Goal: Task Accomplishment & Management: Complete application form

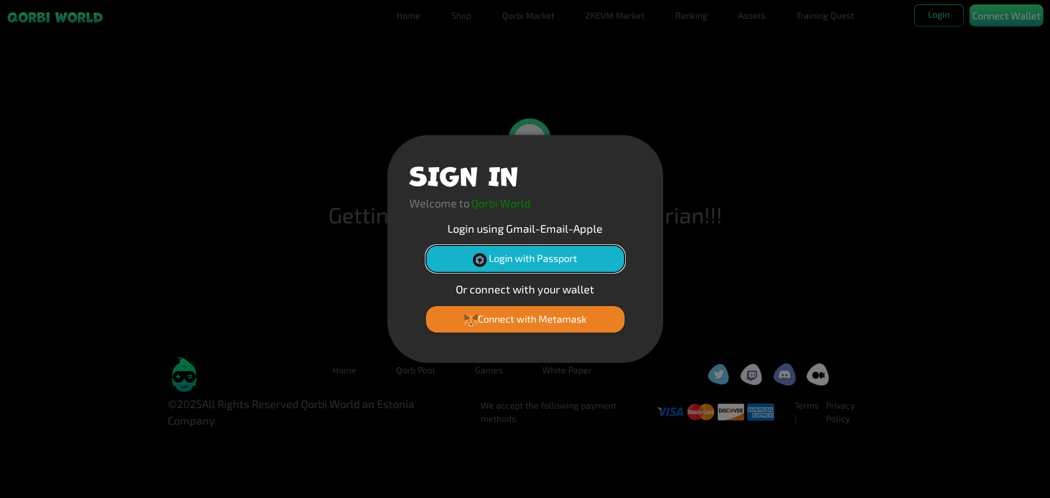
click at [550, 257] on button "Login with Passport" at bounding box center [525, 258] width 199 height 26
click at [544, 316] on button "Connect with Metamask" at bounding box center [525, 319] width 199 height 26
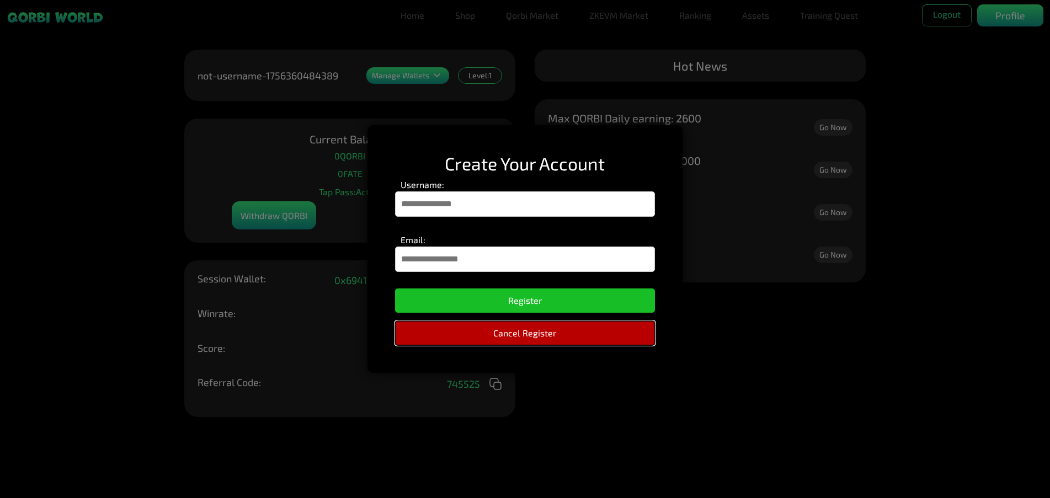
click at [616, 327] on button "Cancel Register" at bounding box center [525, 333] width 260 height 24
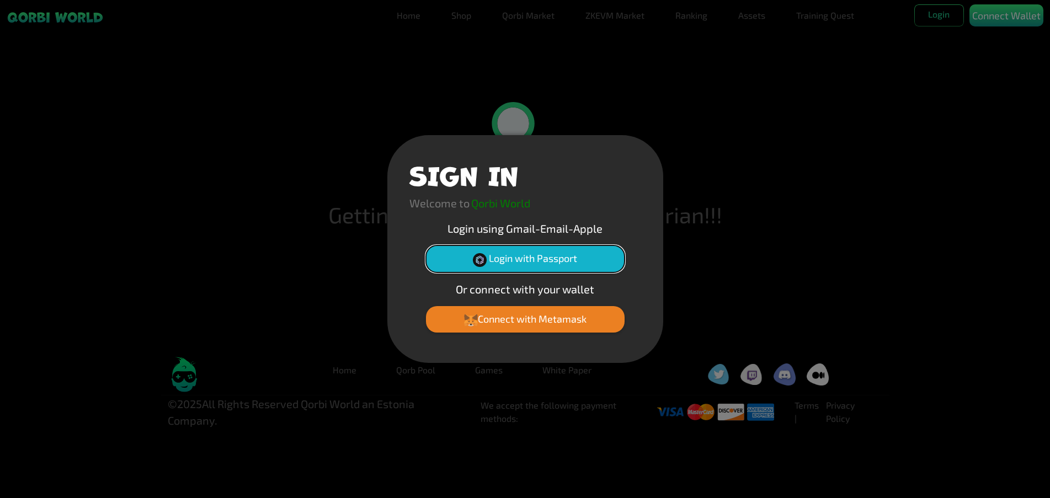
click at [577, 253] on button "Login with Passport" at bounding box center [525, 258] width 199 height 26
drag, startPoint x: 0, startPoint y: 0, endPoint x: 926, endPoint y: 22, distance: 926.4
click at [926, 22] on div "SIGN IN Welcome to Qorbi World Login using Gmail-Email-Apple Login with Passpor…" at bounding box center [525, 249] width 1050 height 498
click at [936, 18] on div "SIGN IN Welcome to Qorbi World Login using Gmail-Email-Apple Login with Passpor…" at bounding box center [525, 249] width 1050 height 498
click at [589, 315] on button "Connect with Metamask" at bounding box center [525, 319] width 199 height 26
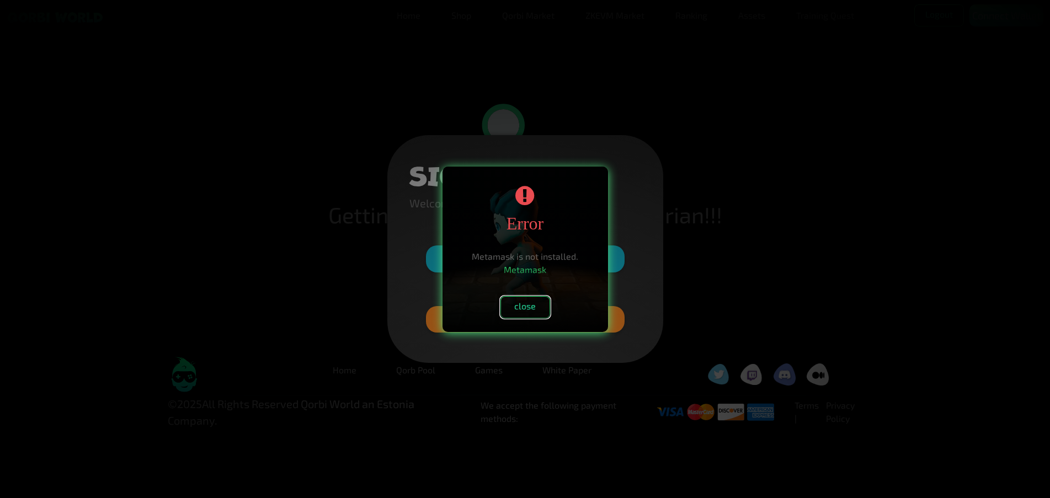
click at [541, 306] on button "close" at bounding box center [525, 307] width 50 height 22
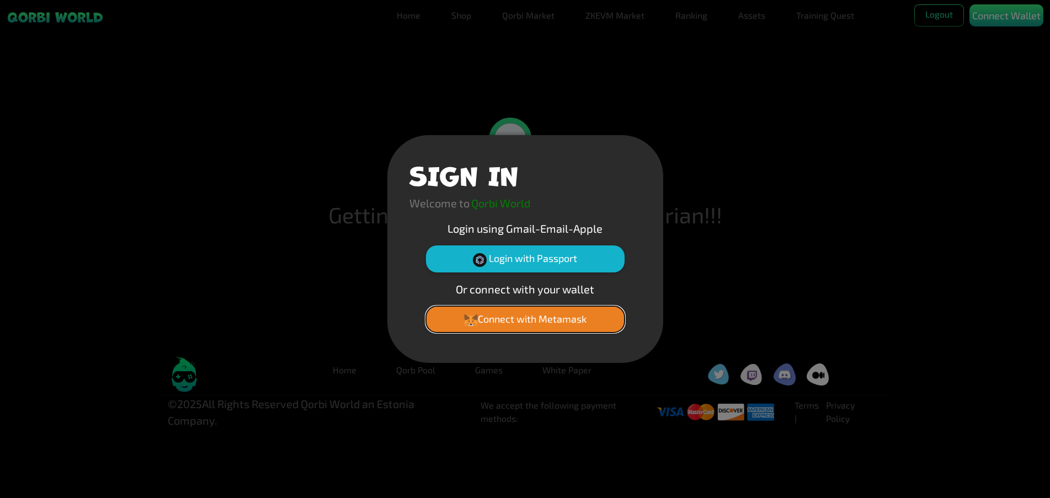
click at [554, 323] on button "Connect with Metamask" at bounding box center [525, 319] width 199 height 26
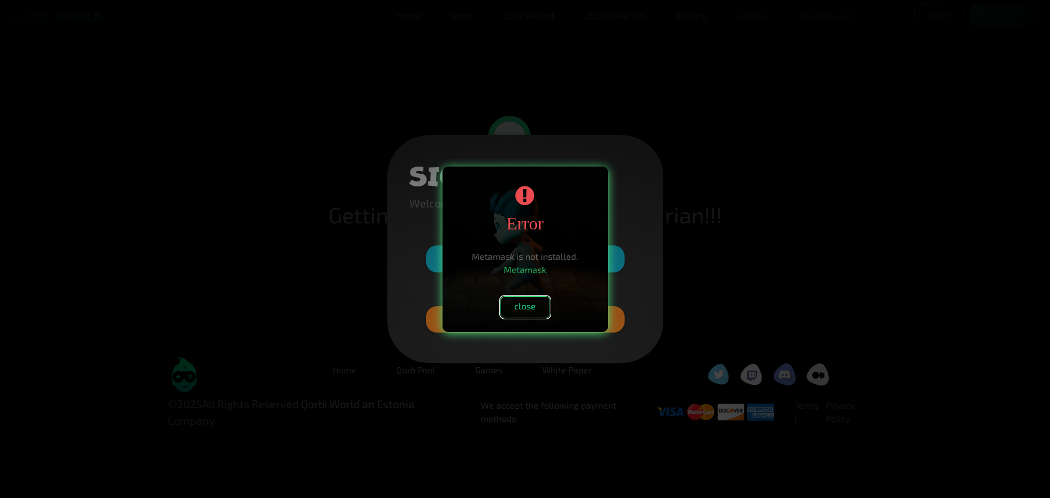
click at [533, 311] on button "close" at bounding box center [525, 307] width 50 height 22
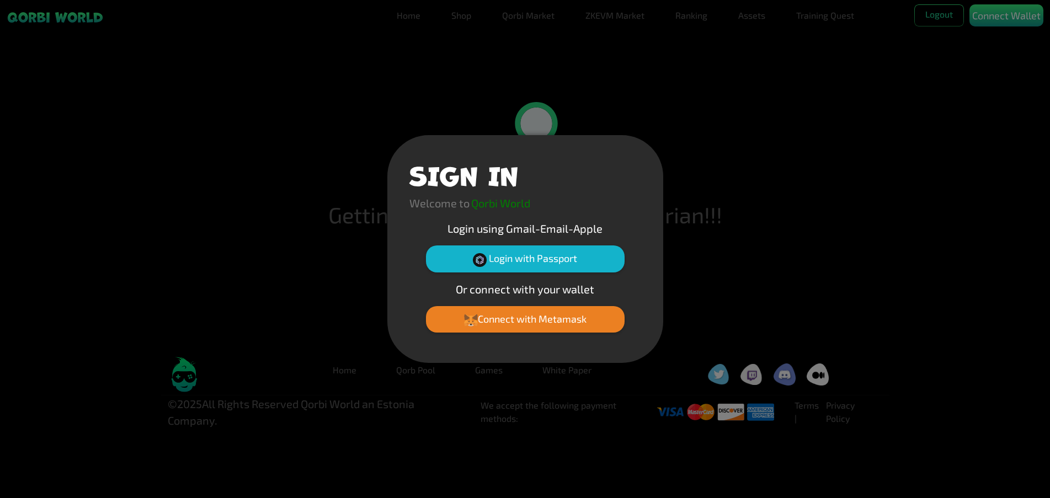
click at [592, 240] on div "SIGN IN Welcome to Qorbi World Login using Gmail-Email-Apple Login with Passpor…" at bounding box center [525, 248] width 276 height 227
click at [586, 260] on button "Login with Passport" at bounding box center [525, 258] width 199 height 26
click at [585, 261] on button "Login with Passport" at bounding box center [525, 258] width 199 height 26
click at [595, 263] on button "Login with Passport" at bounding box center [525, 258] width 199 height 26
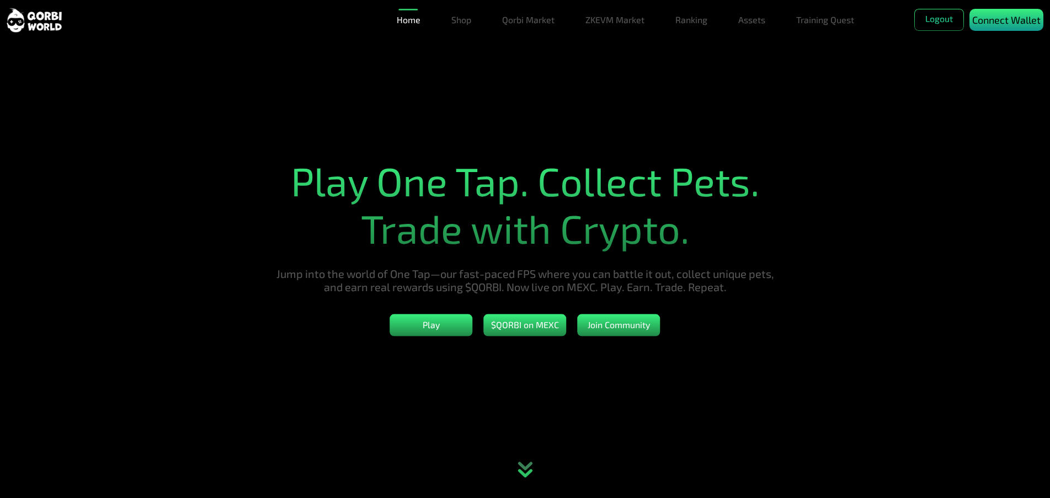
click at [1007, 22] on p "Connect Wallet" at bounding box center [1006, 20] width 68 height 15
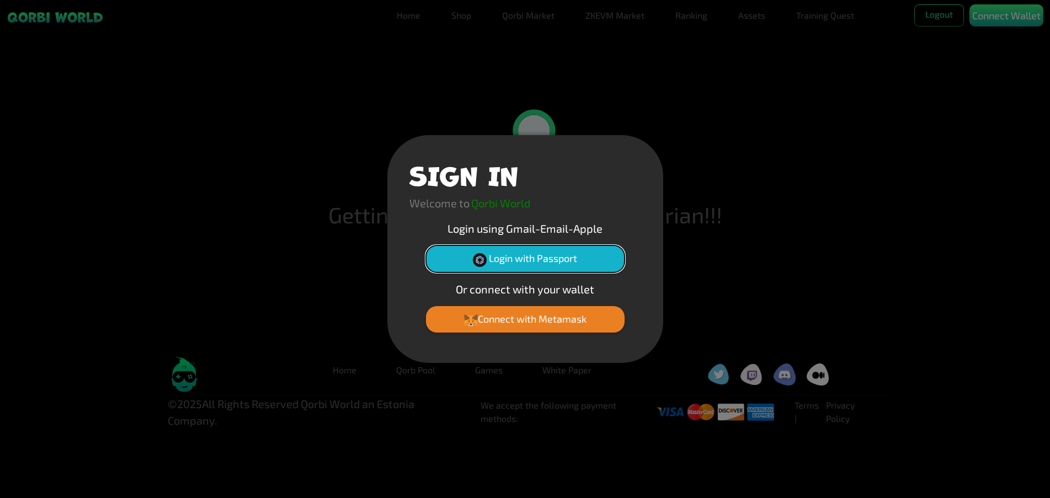
click at [611, 255] on button "Login with Passport" at bounding box center [525, 258] width 199 height 26
click at [577, 328] on button "Connect with Metamask" at bounding box center [525, 319] width 199 height 26
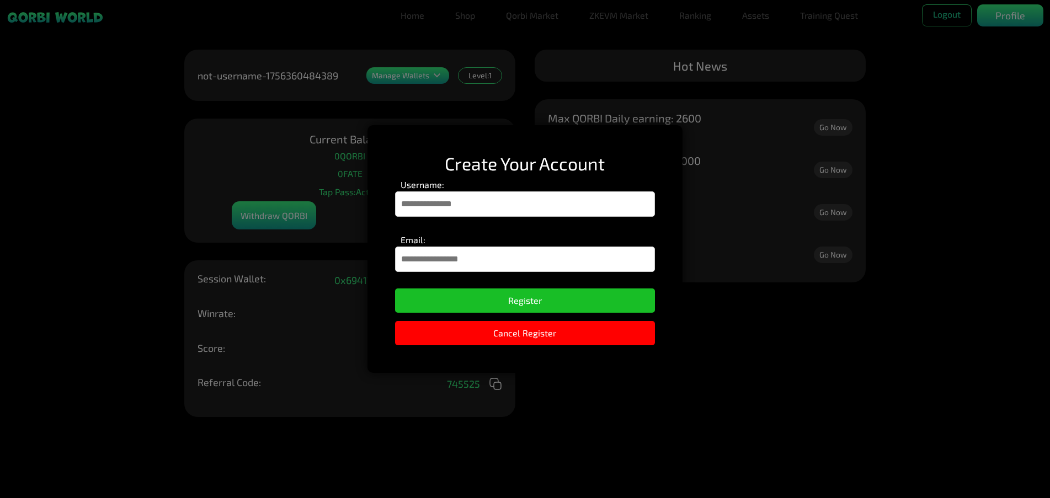
click at [607, 211] on input "Username:" at bounding box center [525, 203] width 260 height 25
type input "******"
drag, startPoint x: 526, startPoint y: 269, endPoint x: 530, endPoint y: 261, distance: 9.4
click at [526, 269] on input "Email:" at bounding box center [525, 259] width 260 height 25
type input "**********"
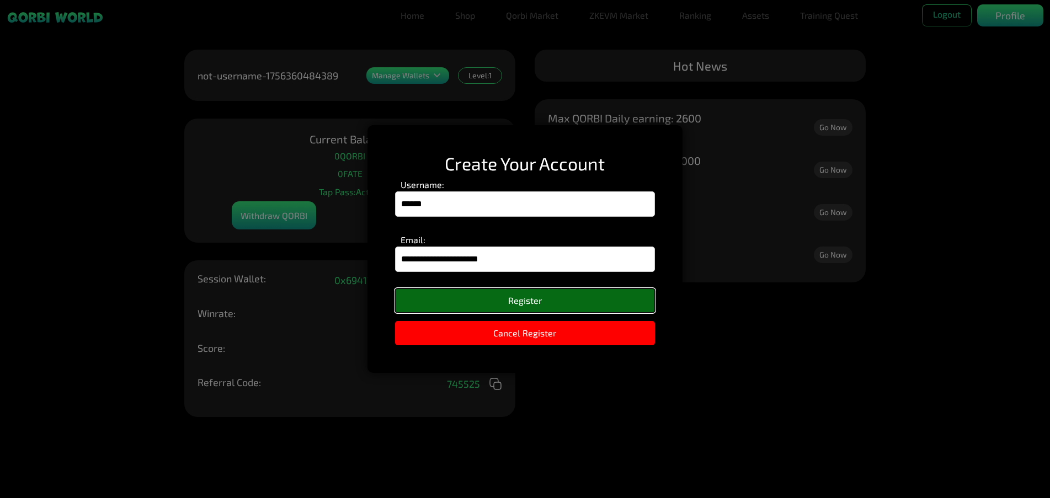
click at [537, 298] on button "Register" at bounding box center [525, 300] width 260 height 24
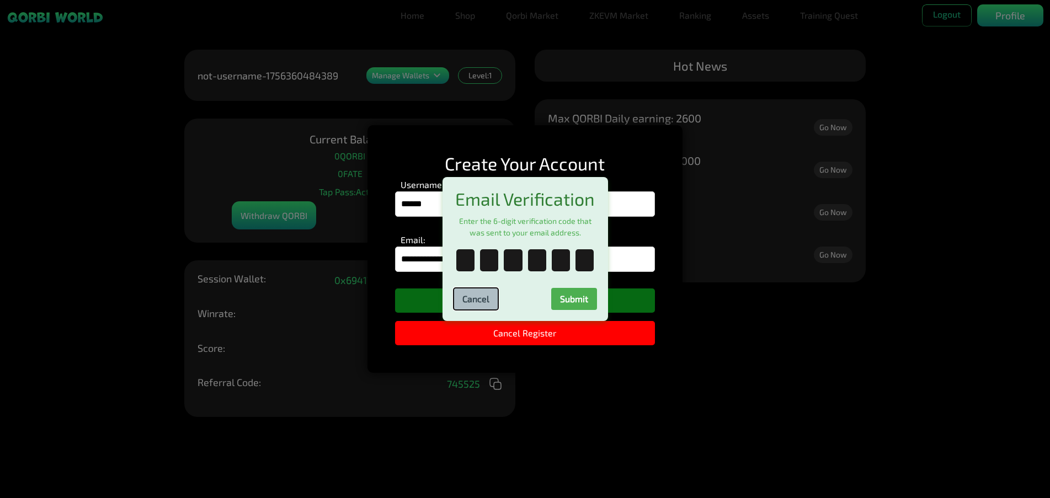
click at [480, 304] on button "Cancel" at bounding box center [475, 299] width 45 height 22
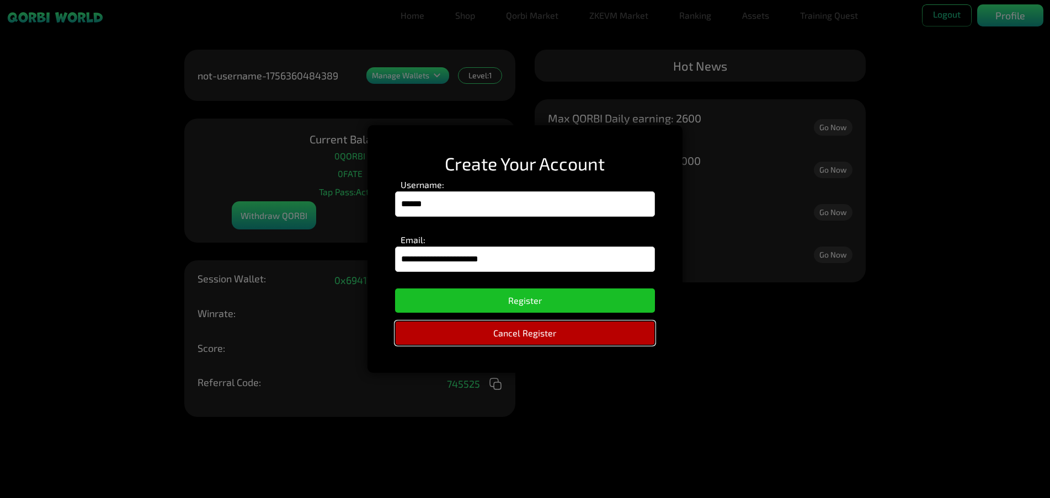
click at [526, 340] on button "Cancel Register" at bounding box center [525, 333] width 260 height 24
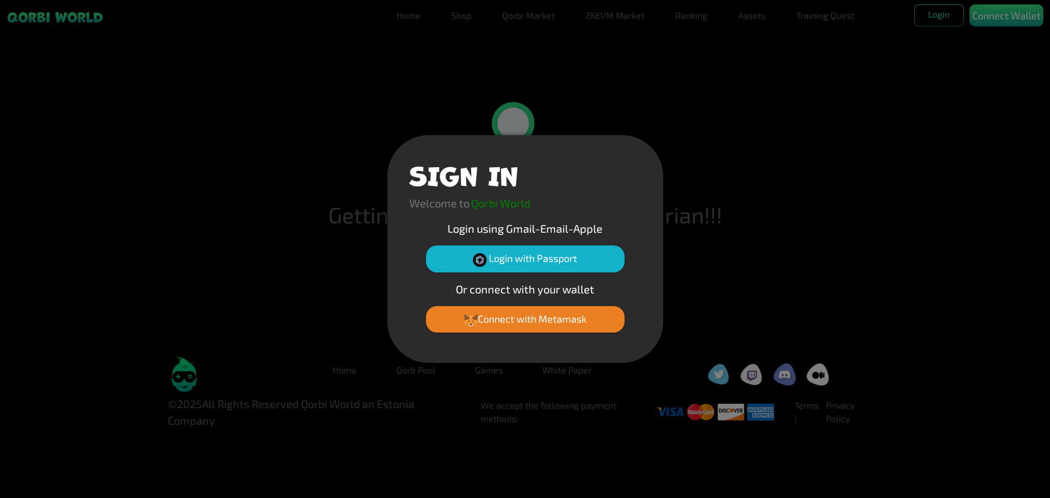
click at [512, 204] on p "Qorbi World" at bounding box center [500, 203] width 59 height 17
click at [515, 204] on p "Qorbi World" at bounding box center [500, 203] width 59 height 17
click at [610, 320] on button "Connect with Metamask" at bounding box center [525, 319] width 199 height 26
click at [568, 315] on button "Connect with Metamask" at bounding box center [525, 319] width 199 height 26
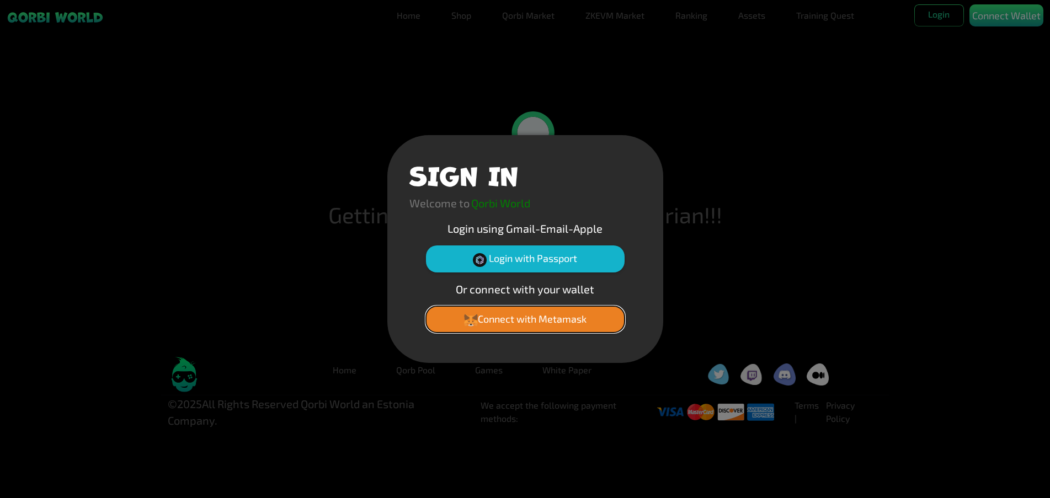
click at [502, 318] on button "Connect with Metamask" at bounding box center [525, 319] width 199 height 26
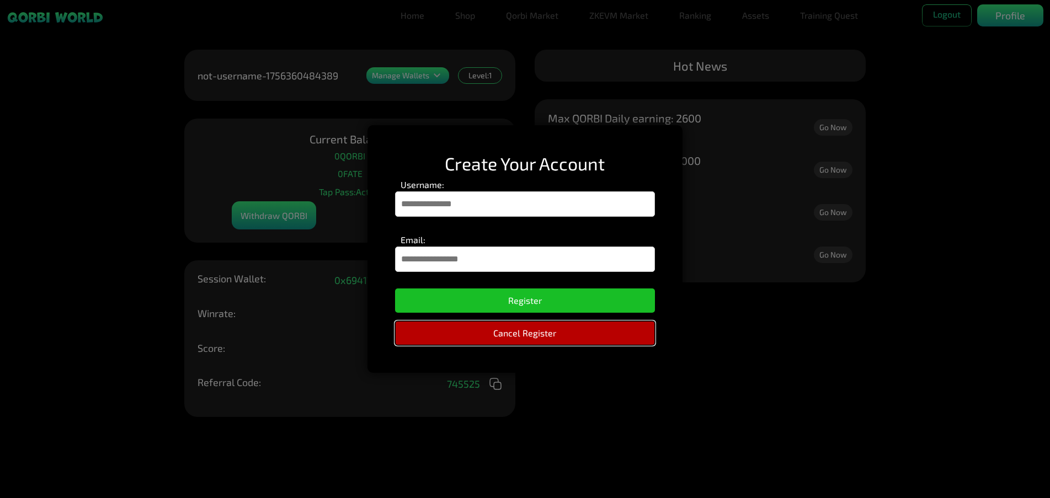
click at [633, 337] on button "Cancel Register" at bounding box center [525, 333] width 260 height 24
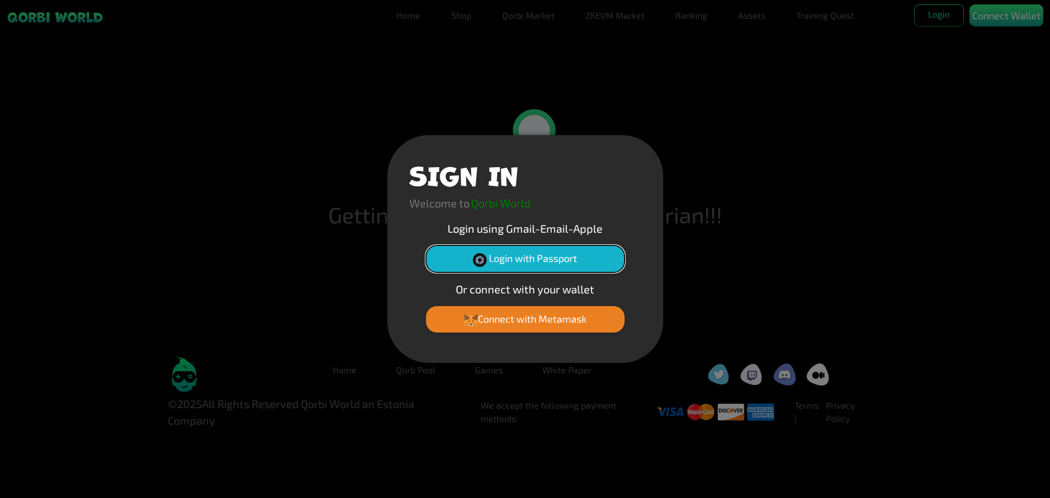
click at [605, 260] on button "Login with Passport" at bounding box center [525, 258] width 199 height 26
